Goal: Obtain resource: Download file/media

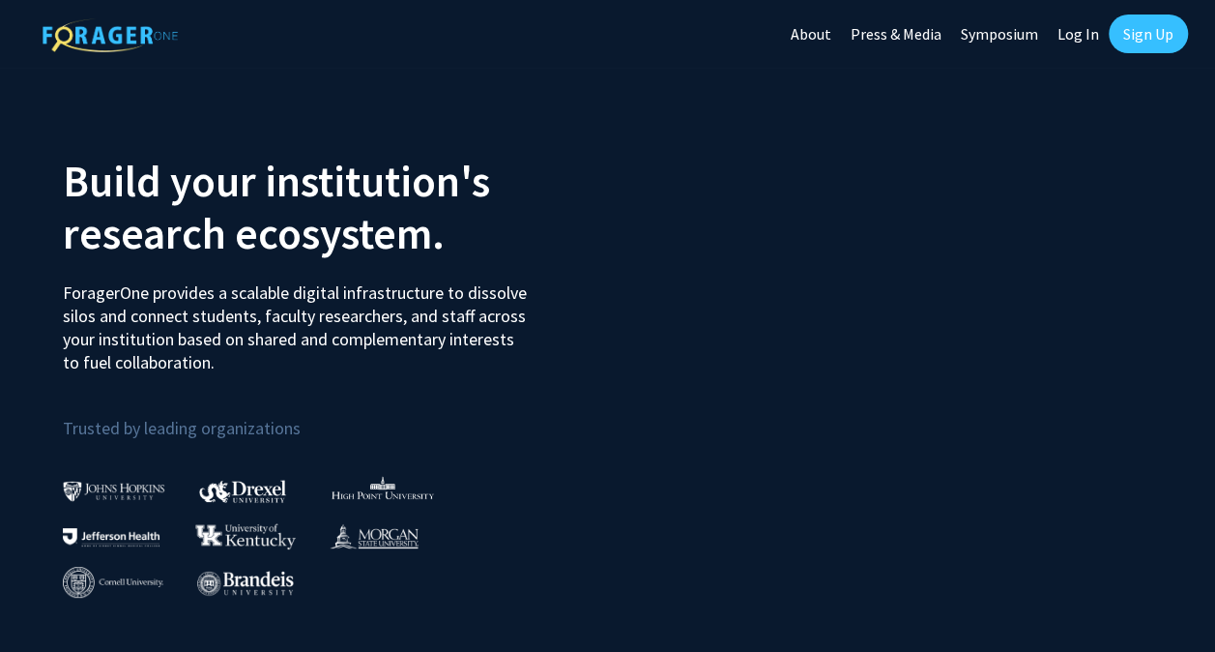
click at [1082, 32] on link "Log In" at bounding box center [1078, 34] width 61 height 68
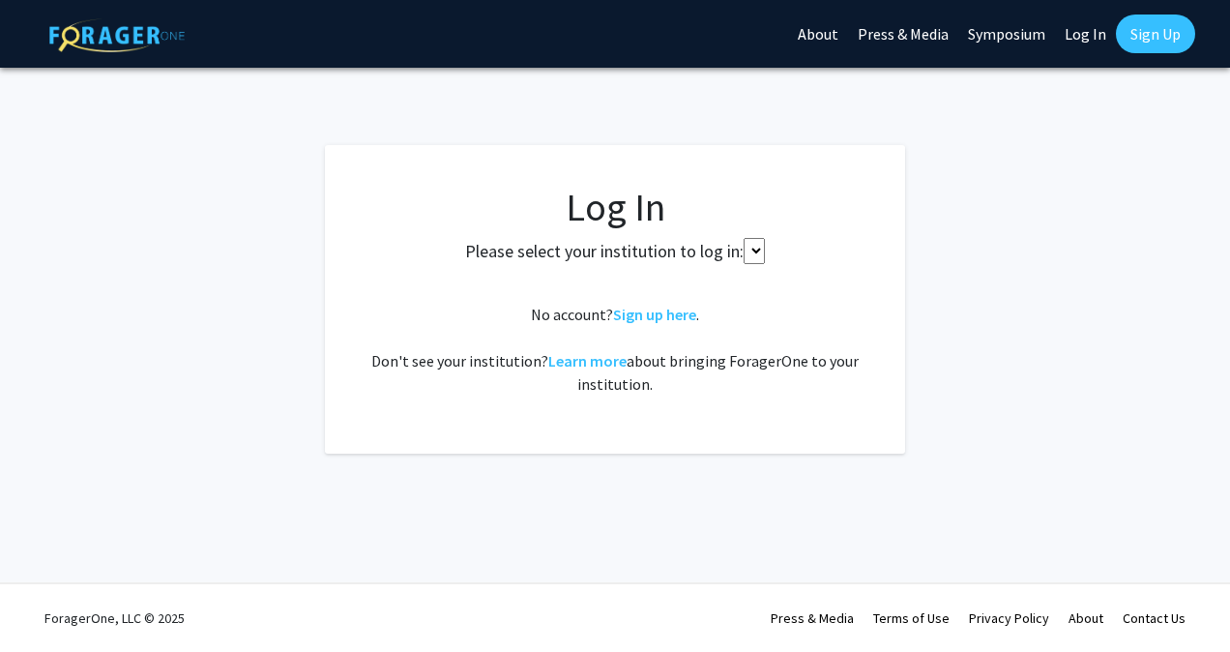
select select
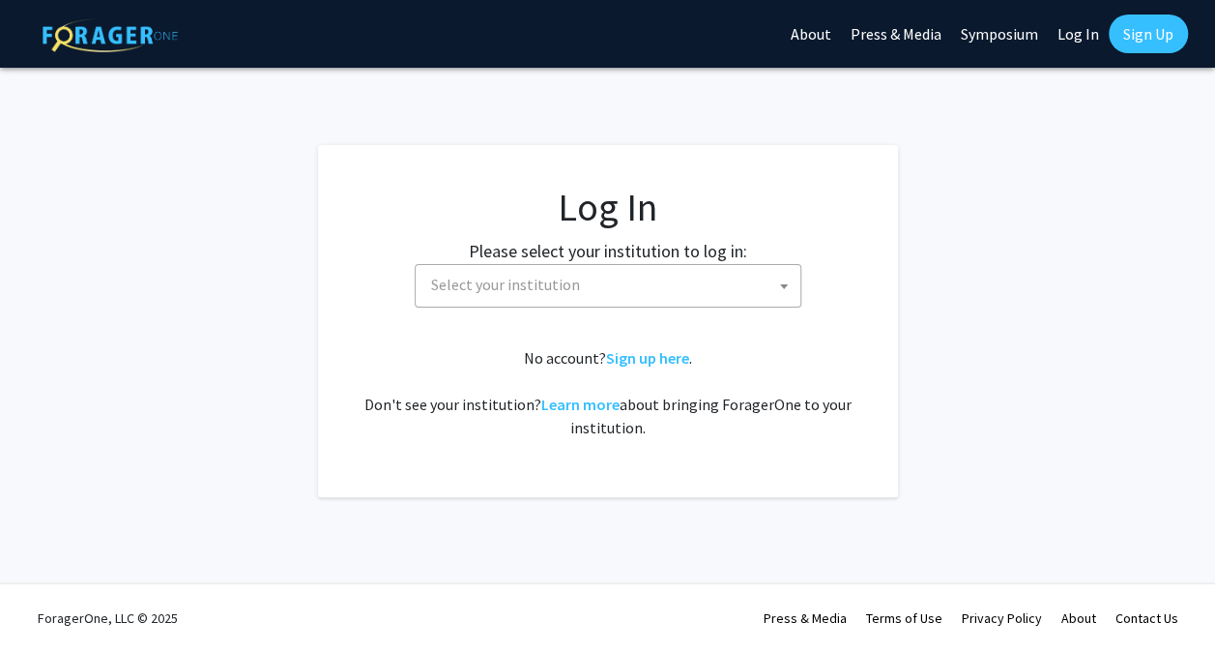
click at [657, 276] on span "Select your institution" at bounding box center [611, 285] width 377 height 40
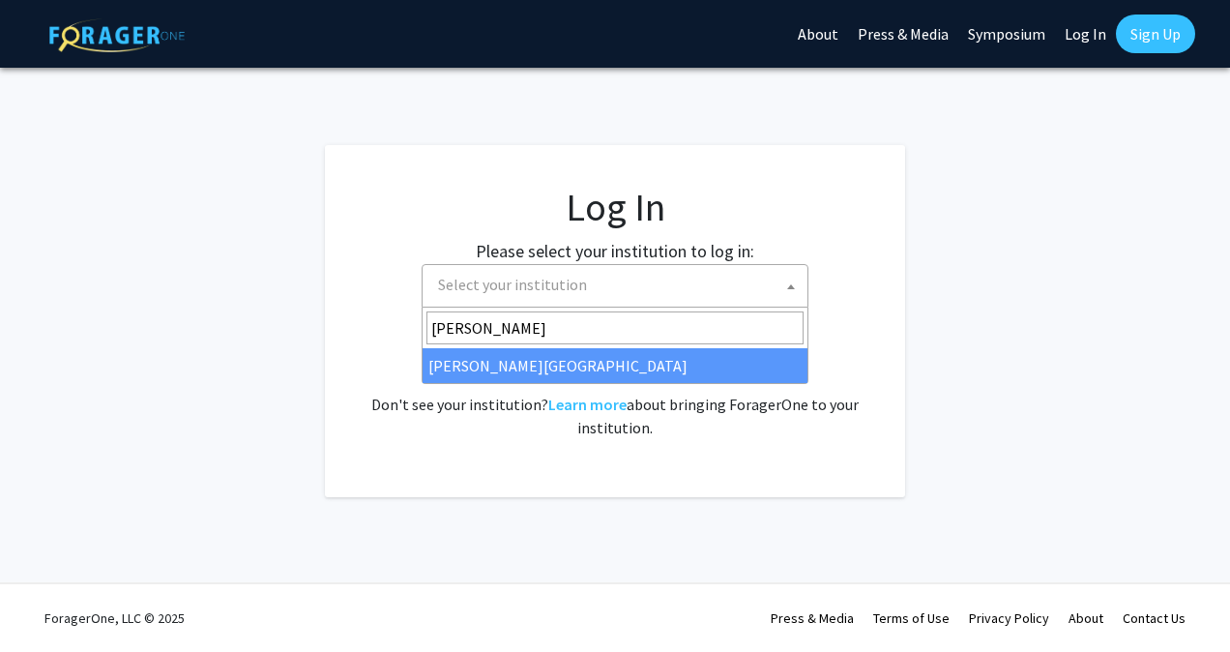
type input "wayne"
select select "21"
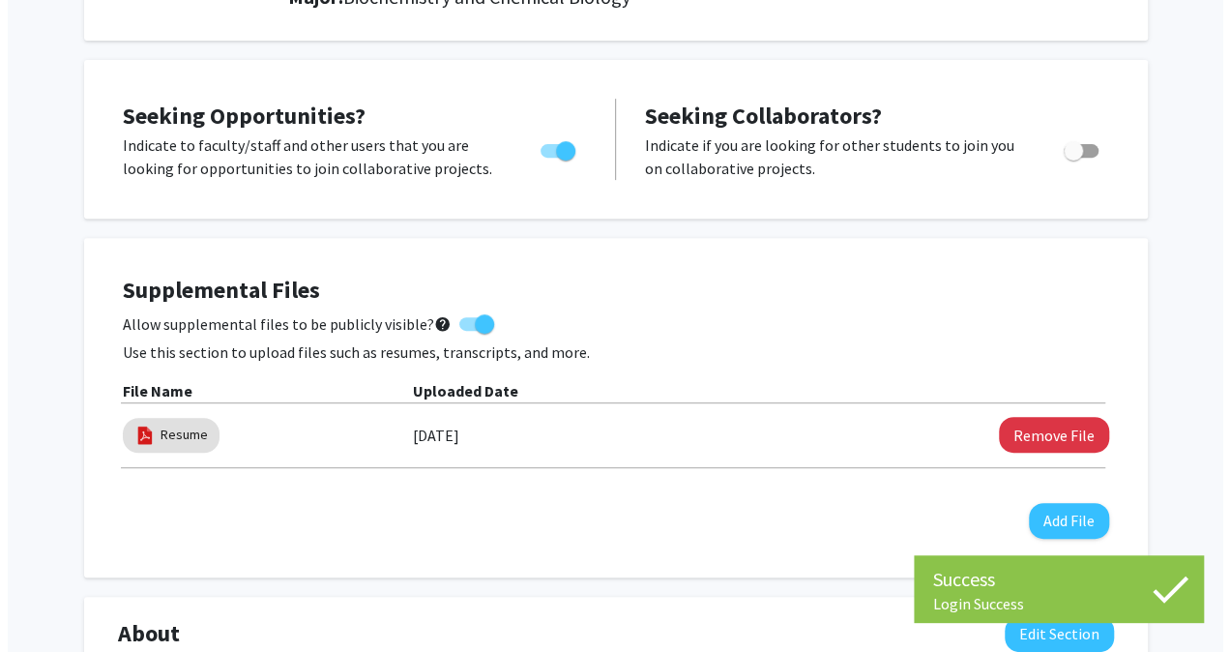
scroll to position [305, 0]
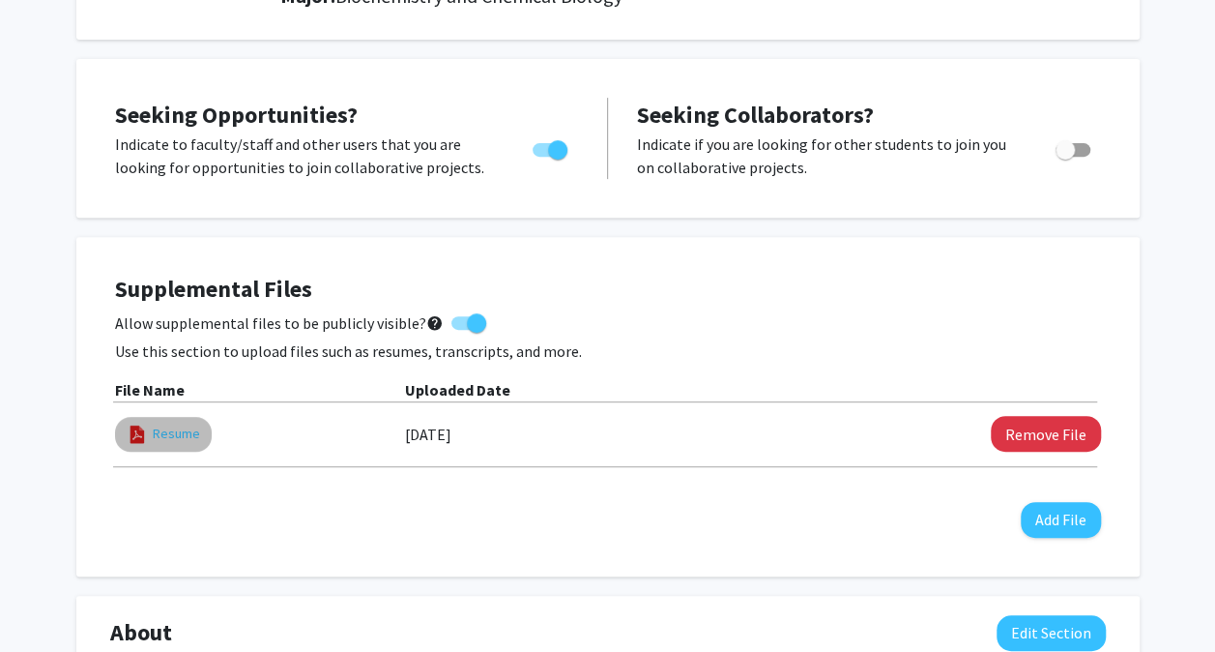
click at [178, 433] on link "Resume" at bounding box center [176, 433] width 47 height 20
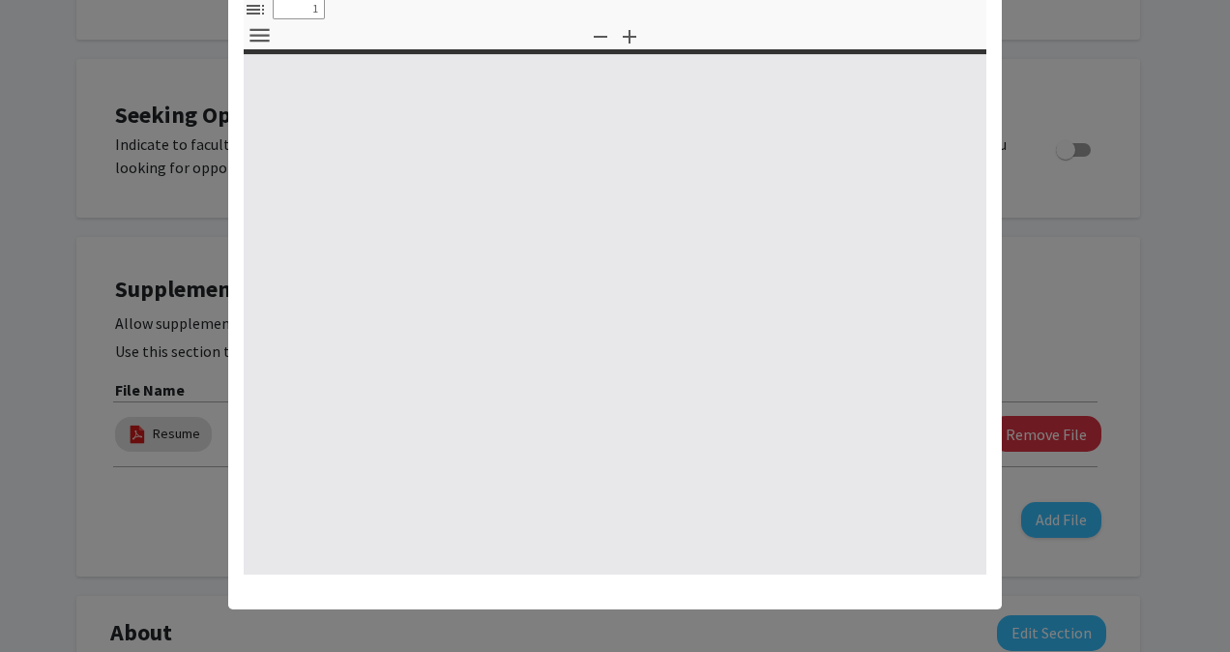
scroll to position [118, 0]
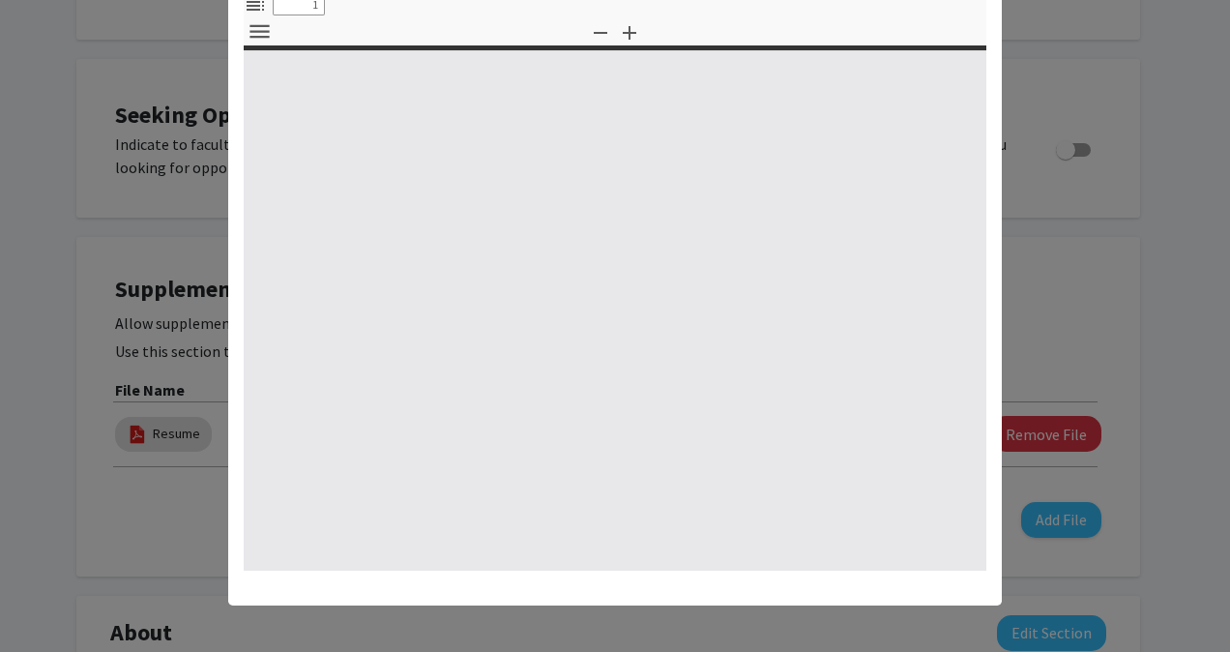
select select "custom"
type input "0"
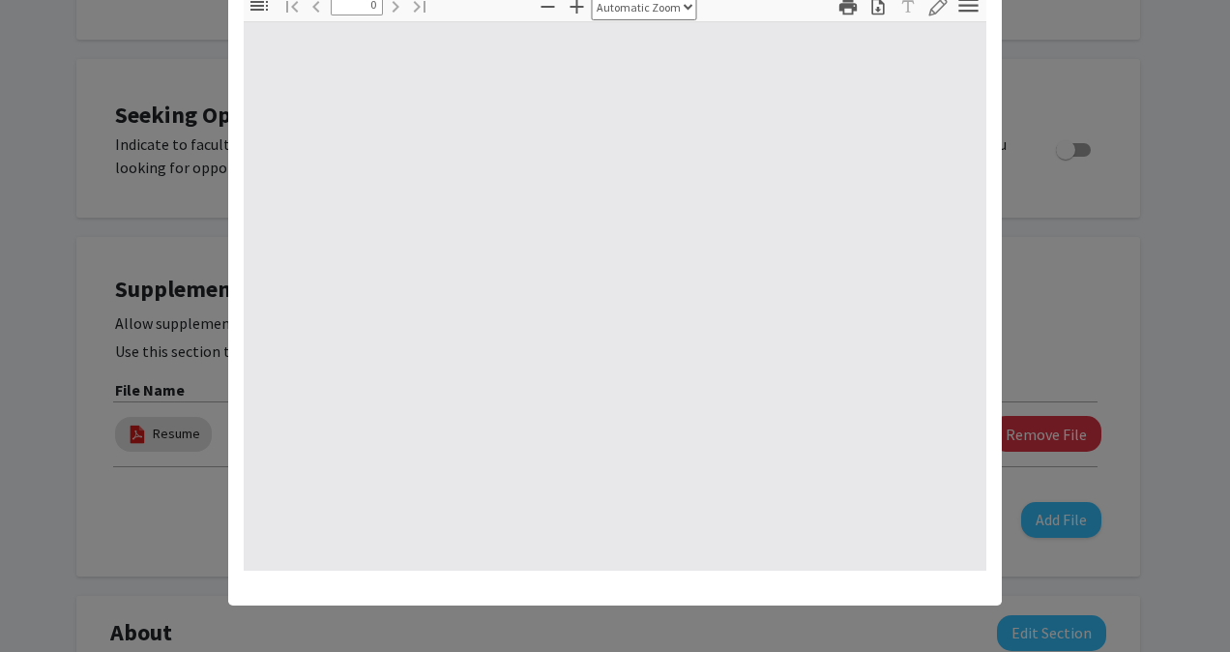
select select "custom"
type input "1"
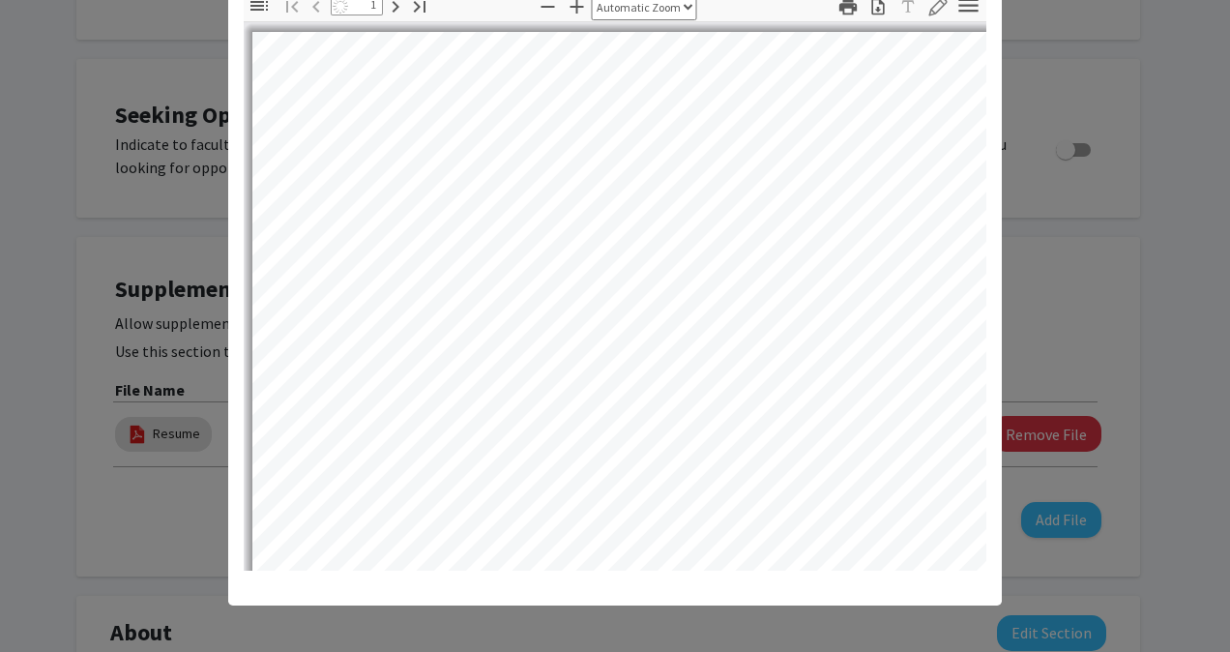
select select "auto"
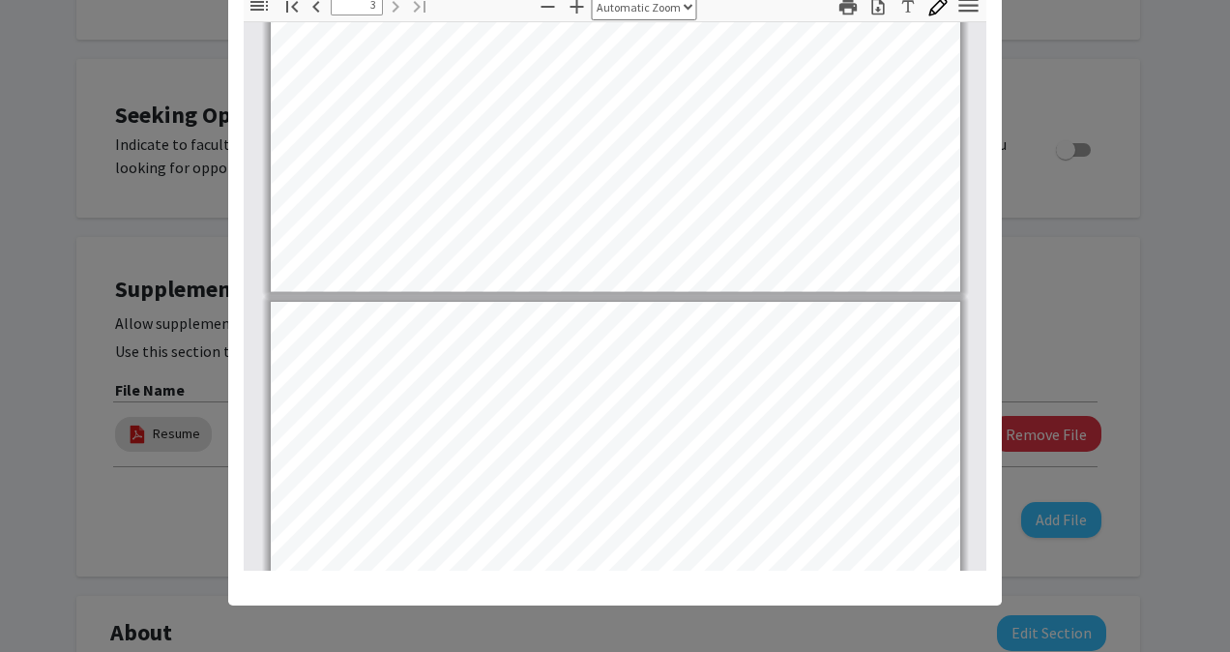
scroll to position [1545, 0]
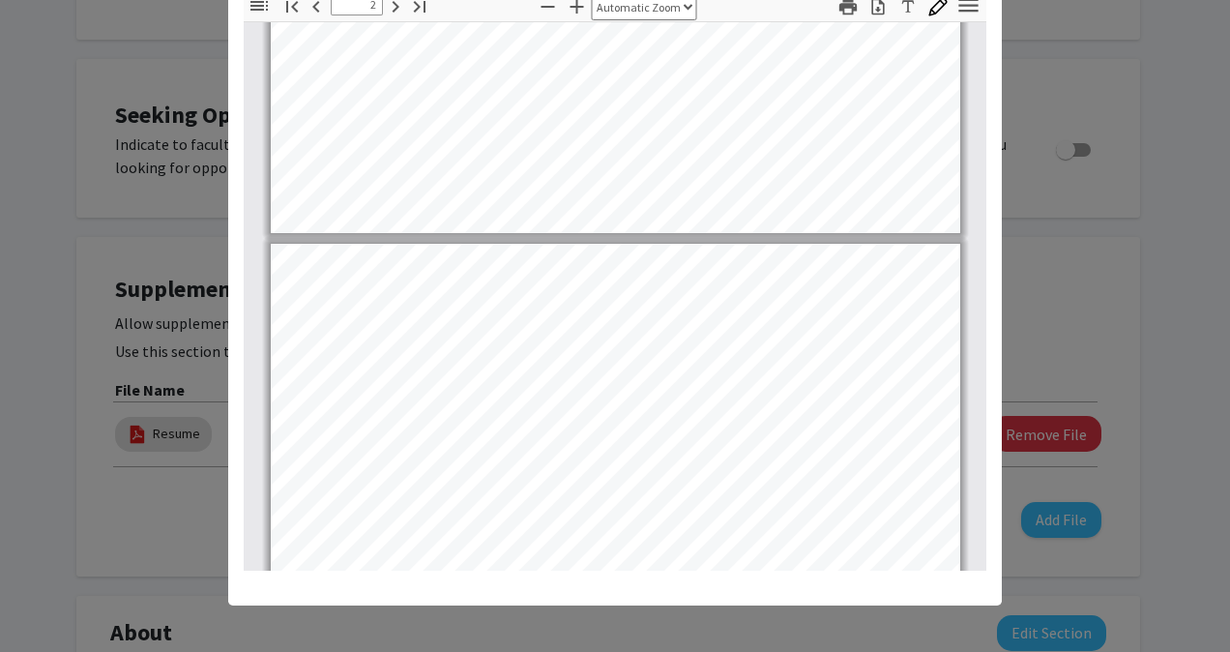
type input "1"
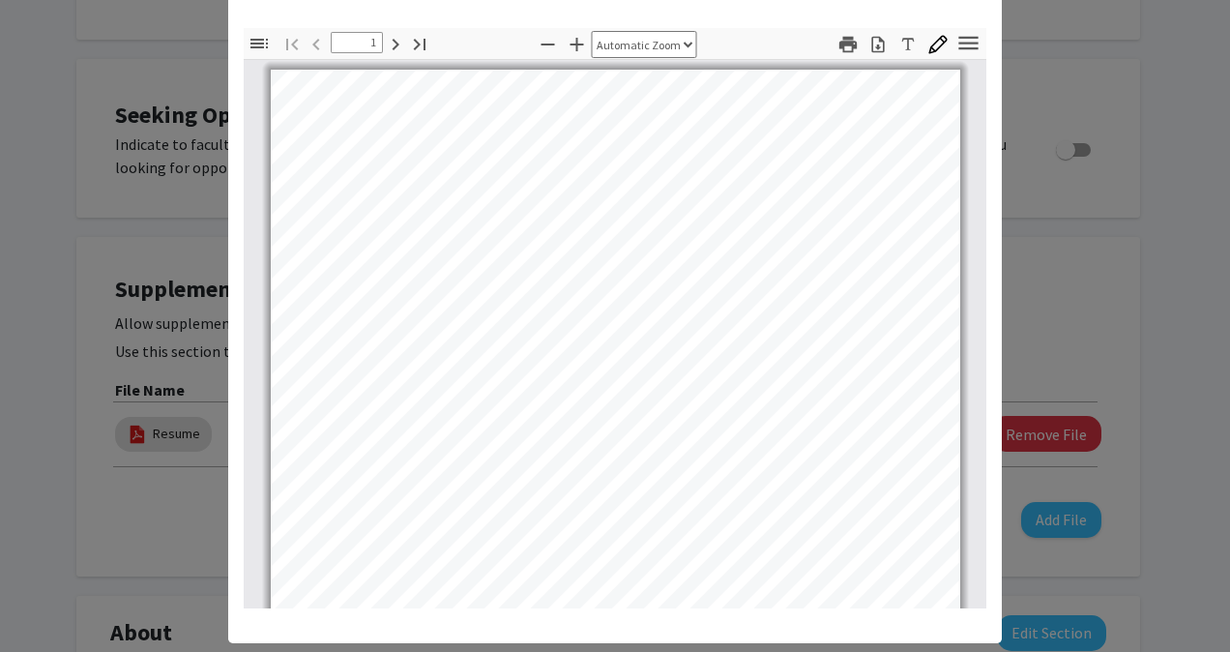
scroll to position [75, 0]
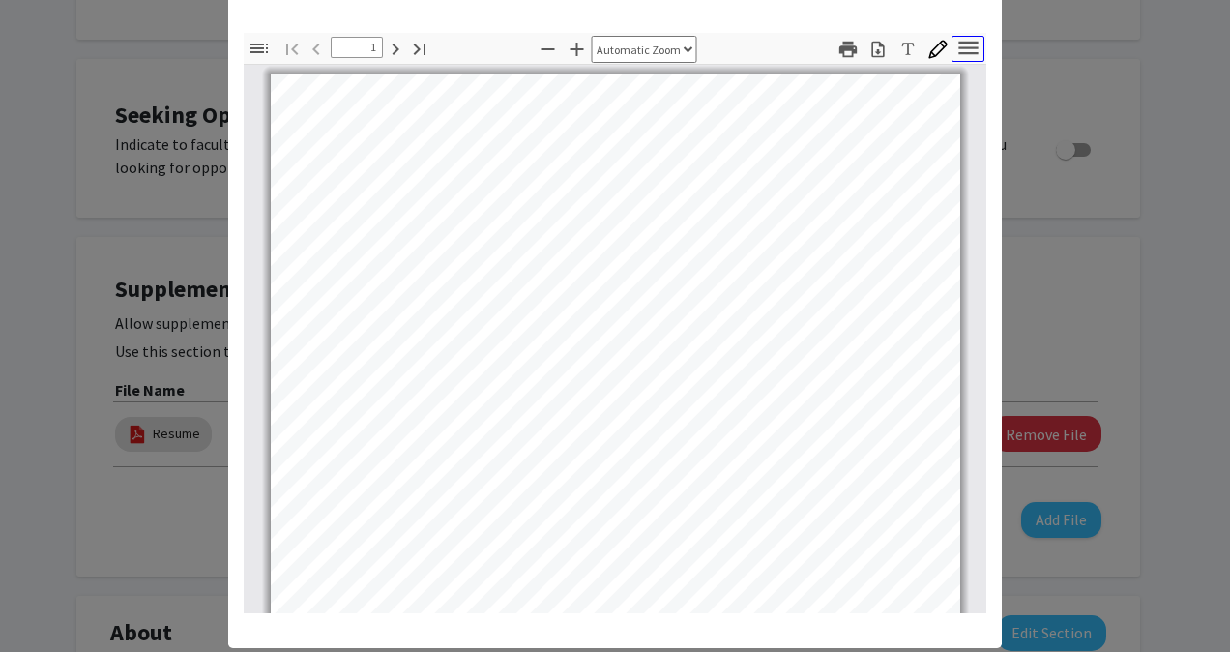
click at [967, 44] on icon "button" at bounding box center [968, 48] width 26 height 26
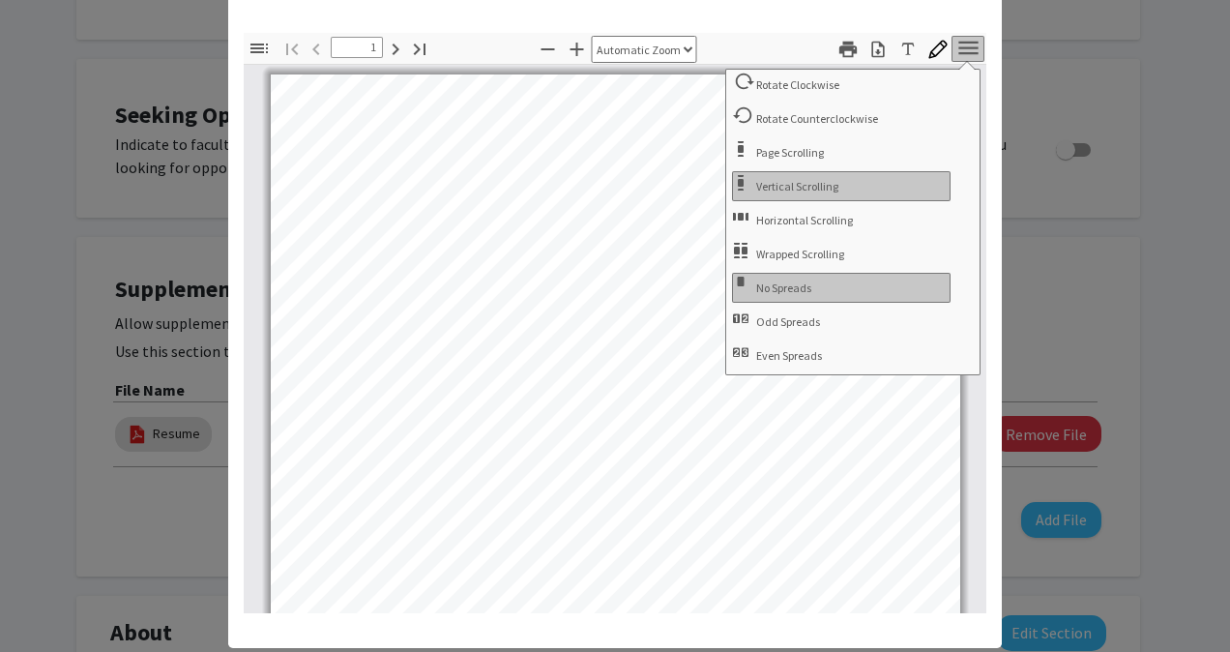
click at [967, 44] on icon "button" at bounding box center [968, 48] width 26 height 26
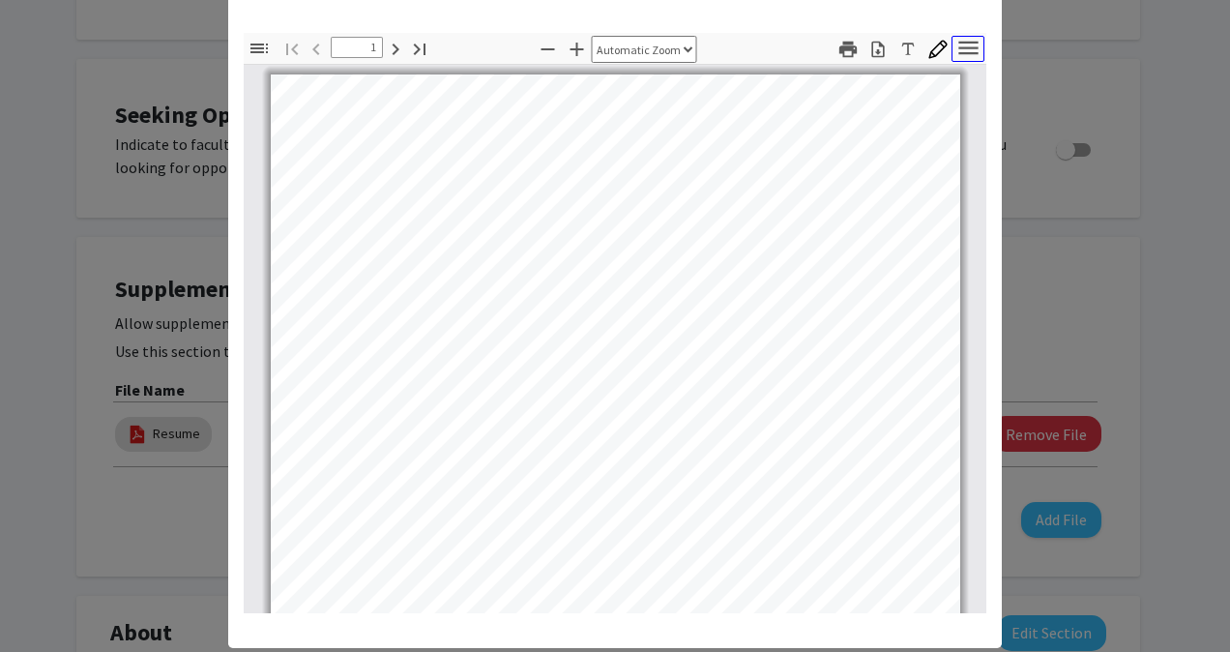
scroll to position [34, 0]
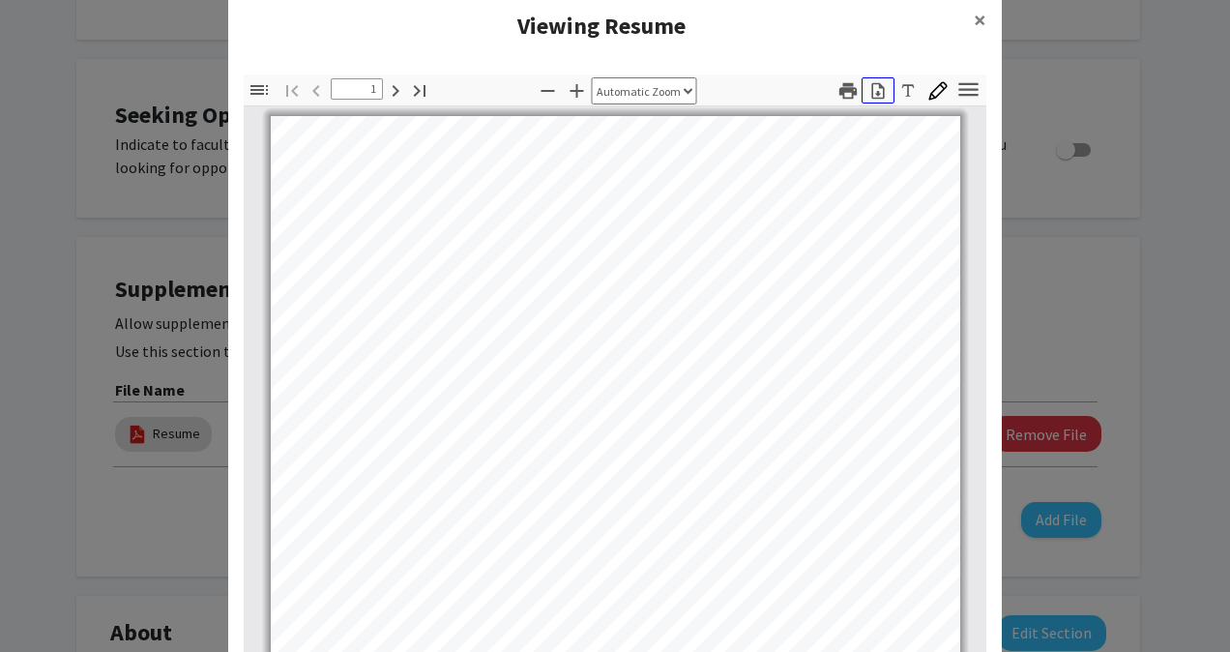
click at [872, 85] on icon "button" at bounding box center [877, 90] width 19 height 19
click at [873, 95] on icon "button" at bounding box center [877, 90] width 19 height 19
